Goal: Task Accomplishment & Management: Manage account settings

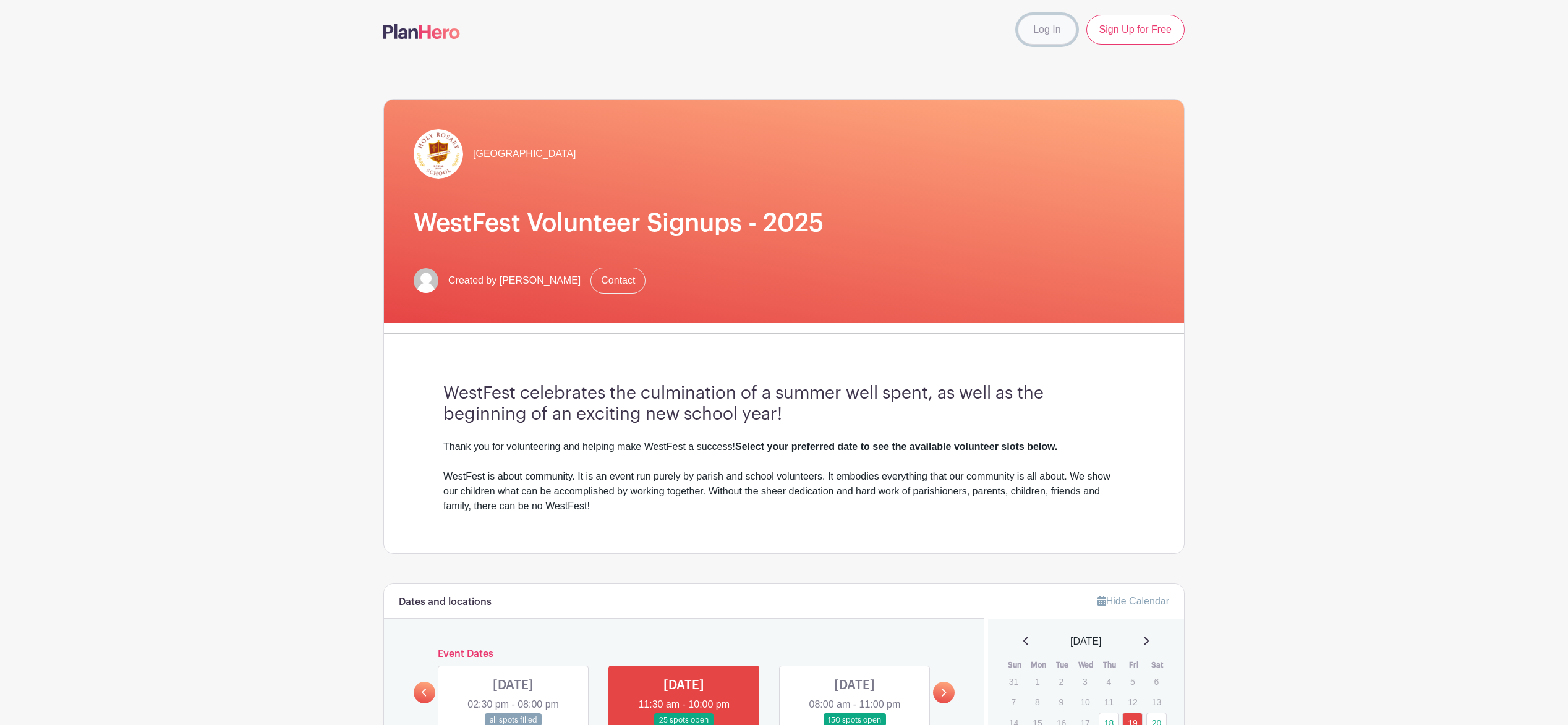
click at [1046, 26] on link "Log In" at bounding box center [1046, 30] width 58 height 30
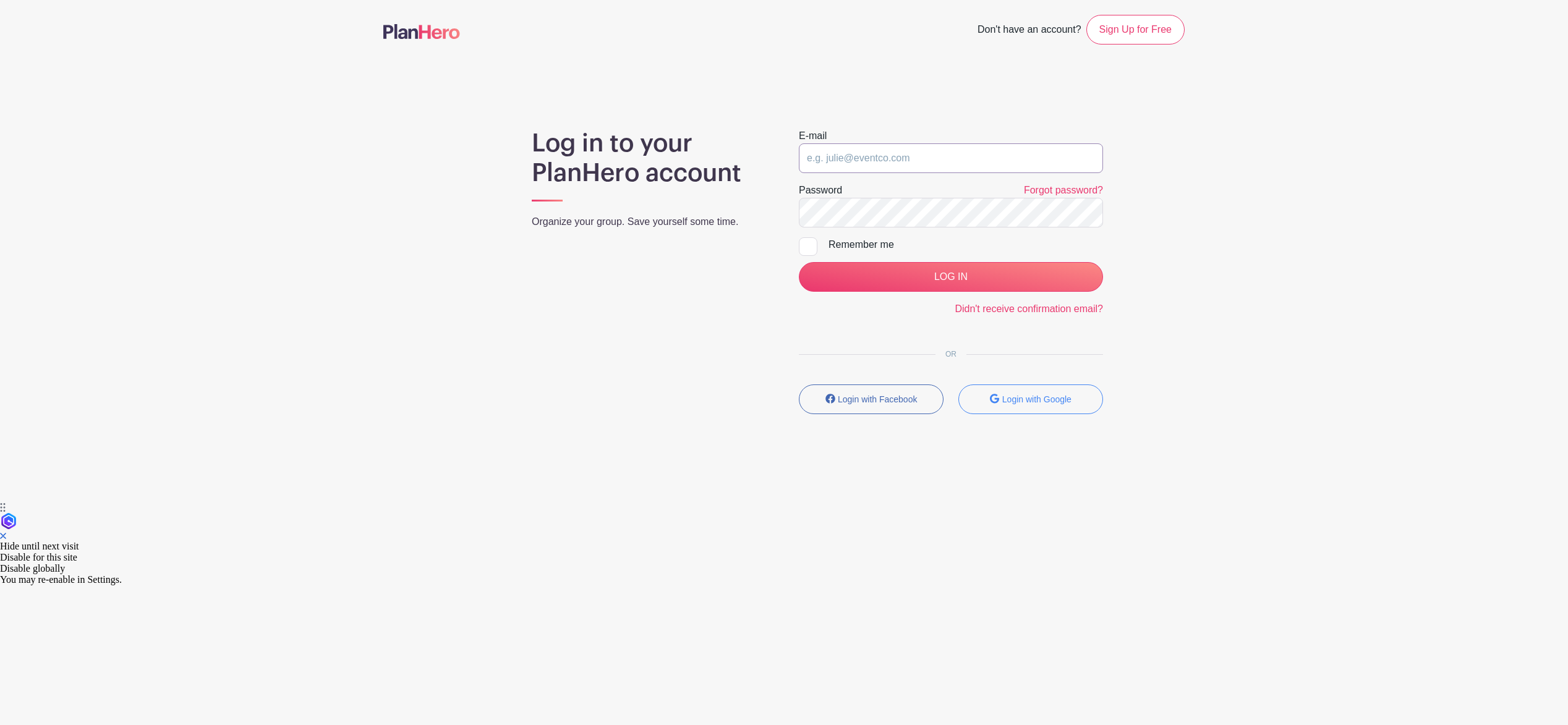
click at [904, 160] on input "email" at bounding box center [951, 158] width 305 height 30
type input "[EMAIL_ADDRESS][DOMAIN_NAME]"
click at [807, 244] on div at bounding box center [808, 246] width 18 height 18
click at [807, 244] on input "Remember me" at bounding box center [803, 241] width 8 height 8
checkbox input "true"
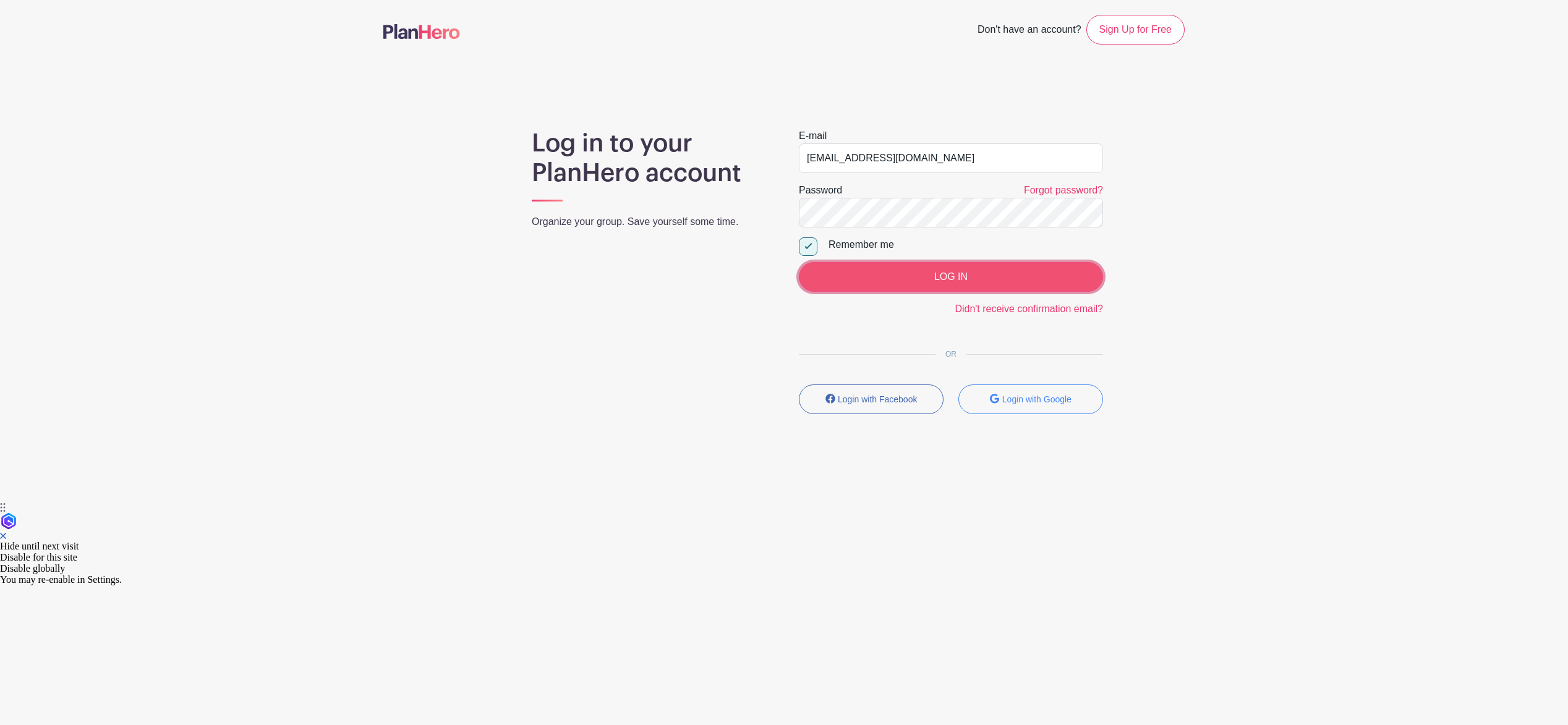
click at [943, 269] on input "LOG IN" at bounding box center [951, 277] width 305 height 30
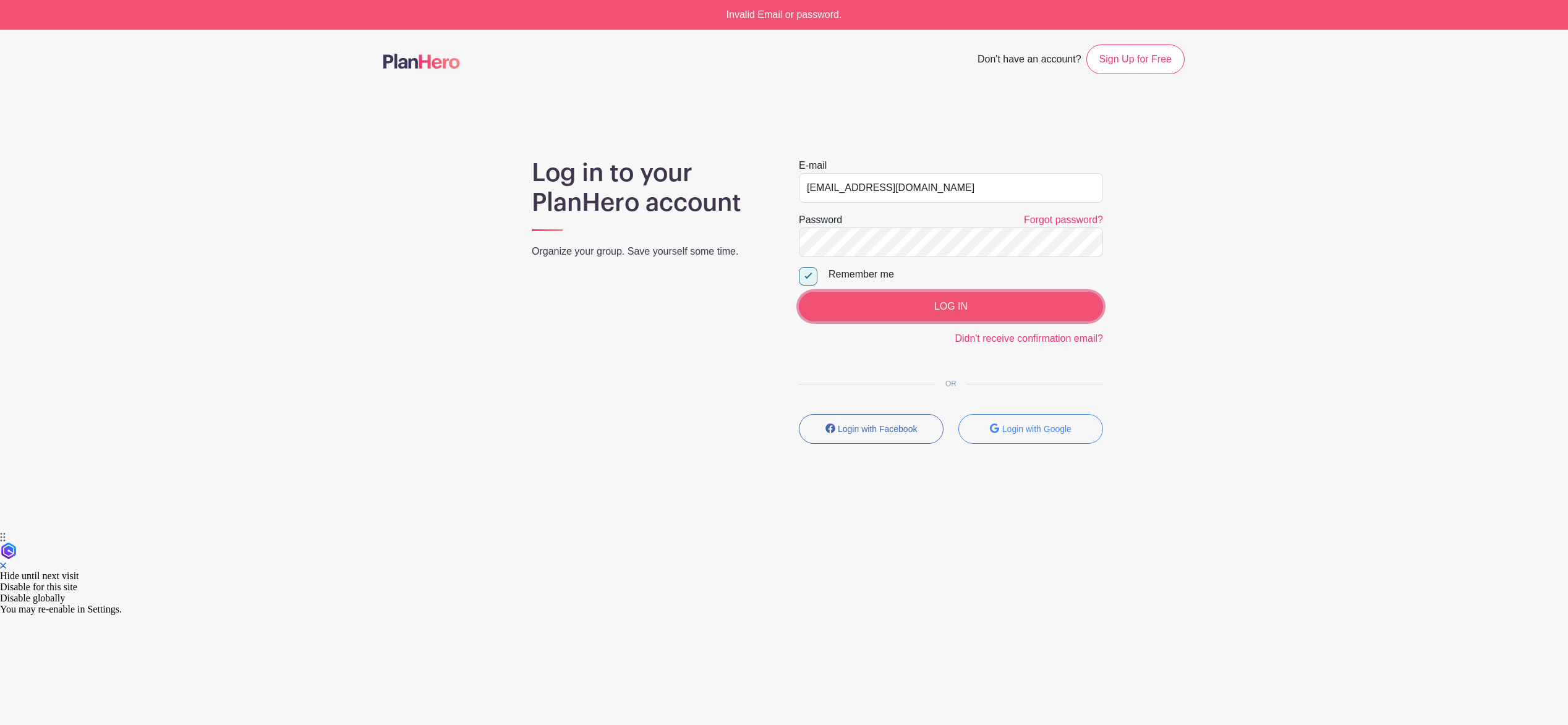
click at [992, 306] on input "LOG IN" at bounding box center [951, 306] width 305 height 30
click at [1067, 219] on link "Forgot password?" at bounding box center [1064, 220] width 79 height 11
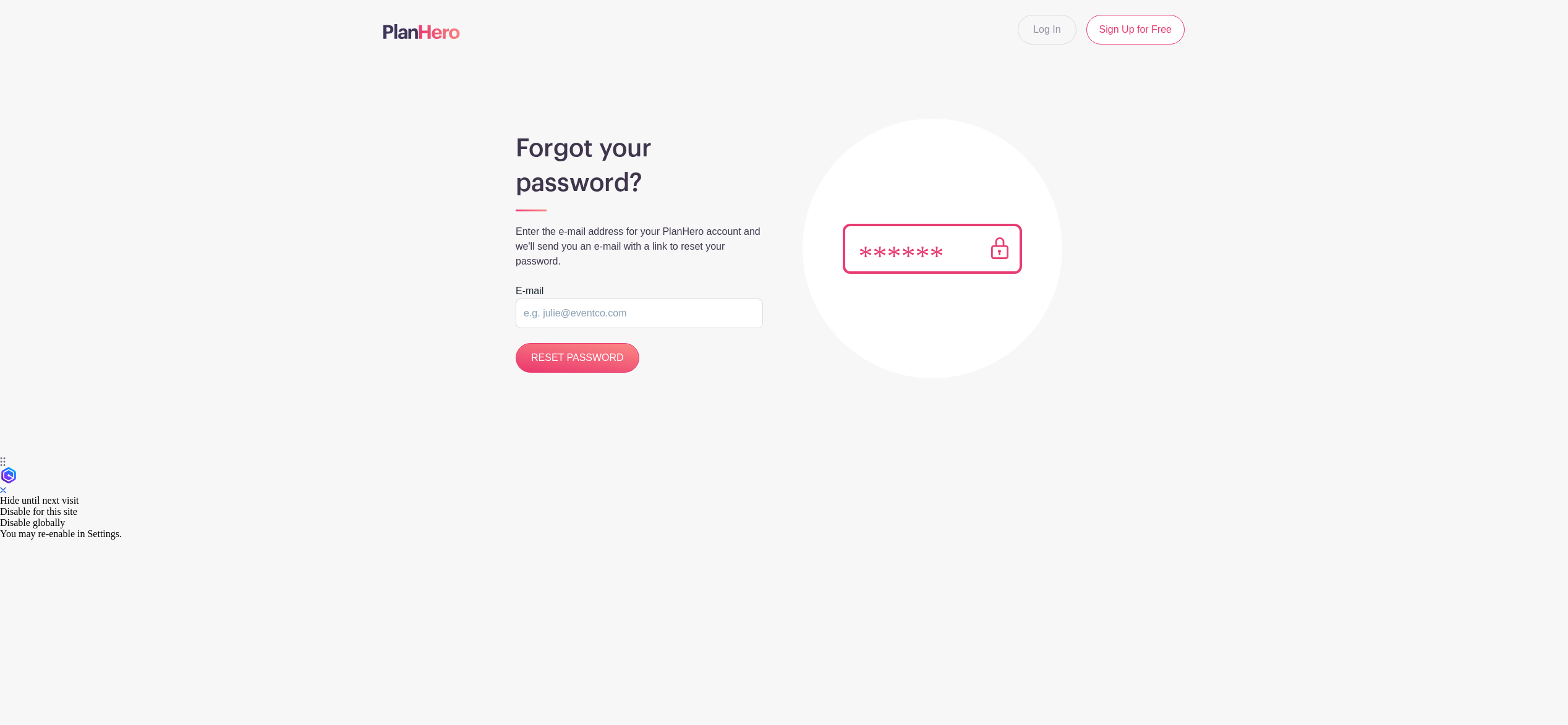
click at [597, 319] on input "email" at bounding box center [639, 313] width 247 height 30
type input "[EMAIL_ADDRESS][DOMAIN_NAME]"
click at [586, 358] on input "RESET PASSWORD" at bounding box center [577, 358] width 124 height 30
